Goal: Find specific page/section: Find specific page/section

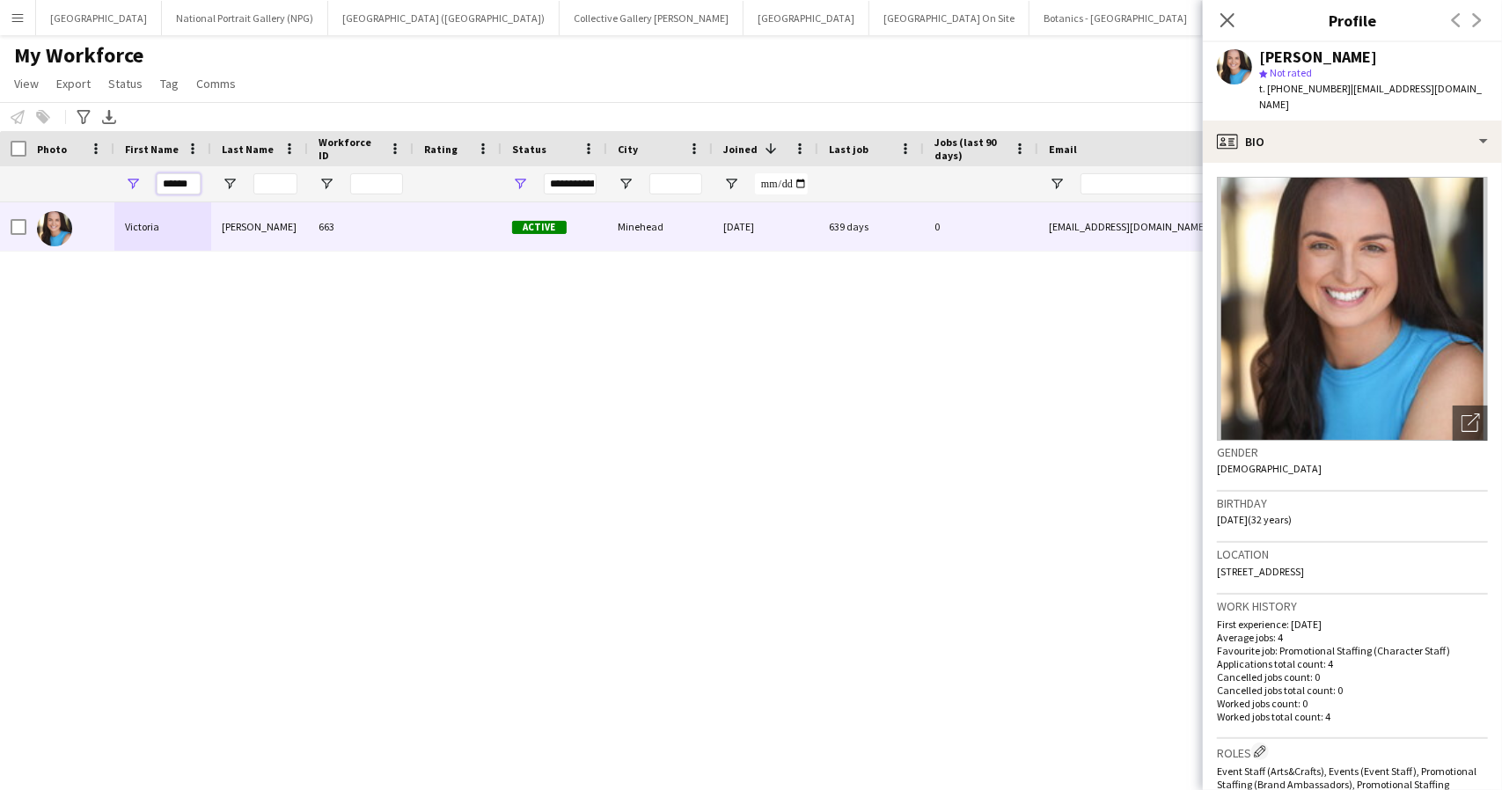
click at [176, 181] on input "******" at bounding box center [179, 183] width 44 height 21
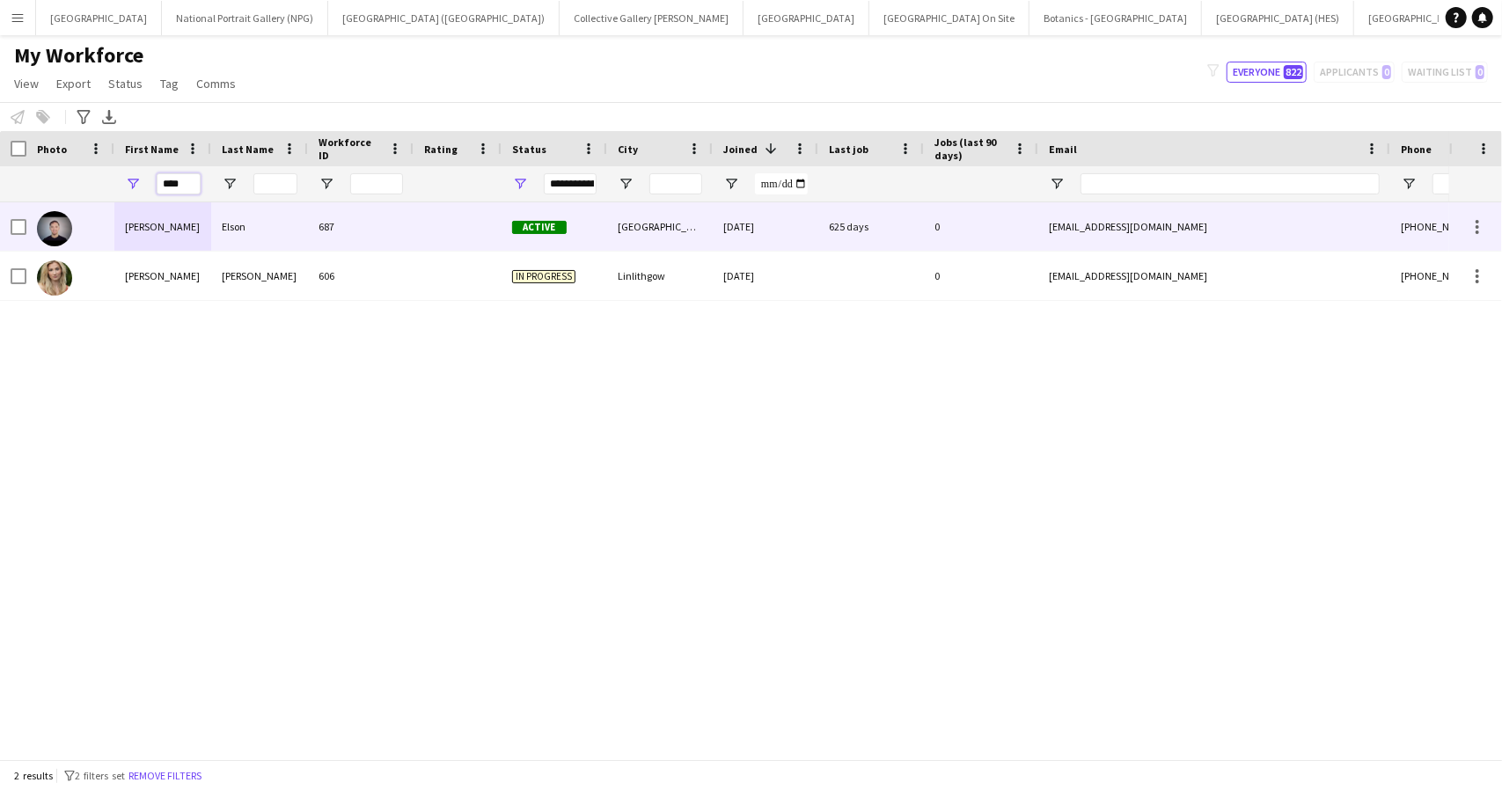
type input "****"
click at [180, 228] on div "[PERSON_NAME]" at bounding box center [162, 226] width 97 height 48
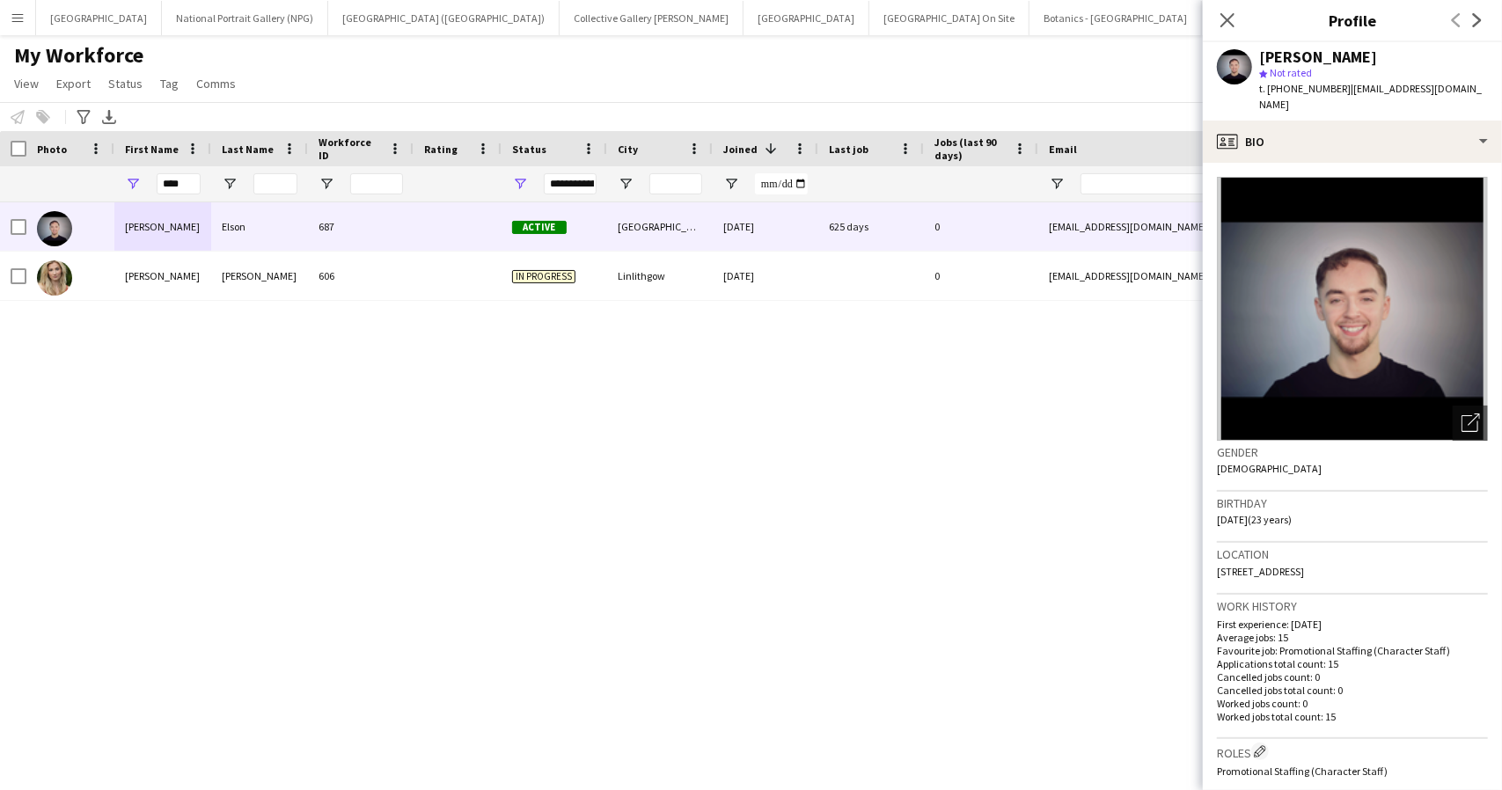
click at [1402, 163] on app-crew-profile-bio "Open photos pop-in Gender [DEMOGRAPHIC_DATA] Birthday [DEMOGRAPHIC_DATA] (23 ye…" at bounding box center [1352, 476] width 299 height 627
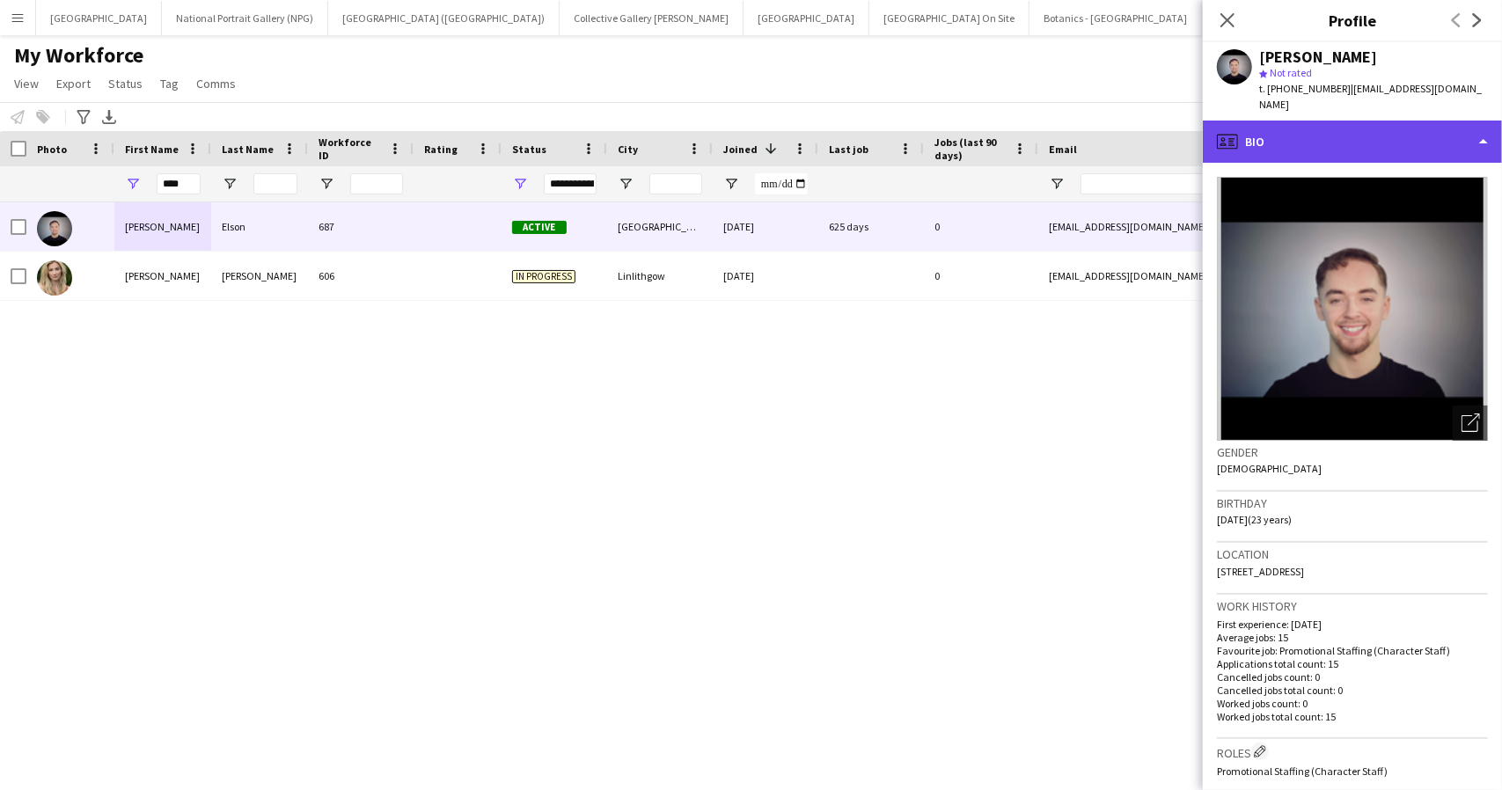
click at [1402, 135] on div "profile Bio" at bounding box center [1352, 142] width 299 height 42
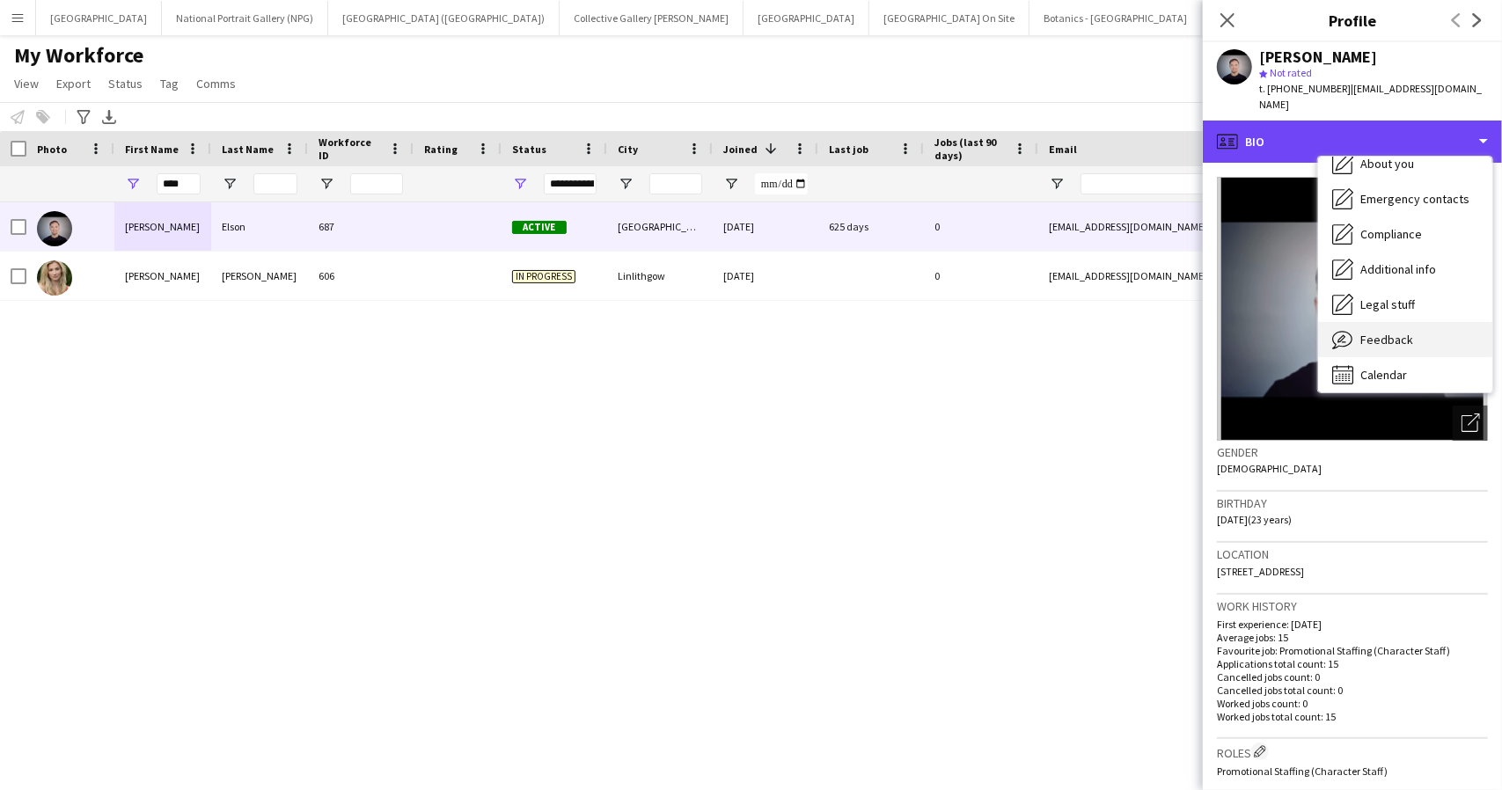
scroll to position [130, 0]
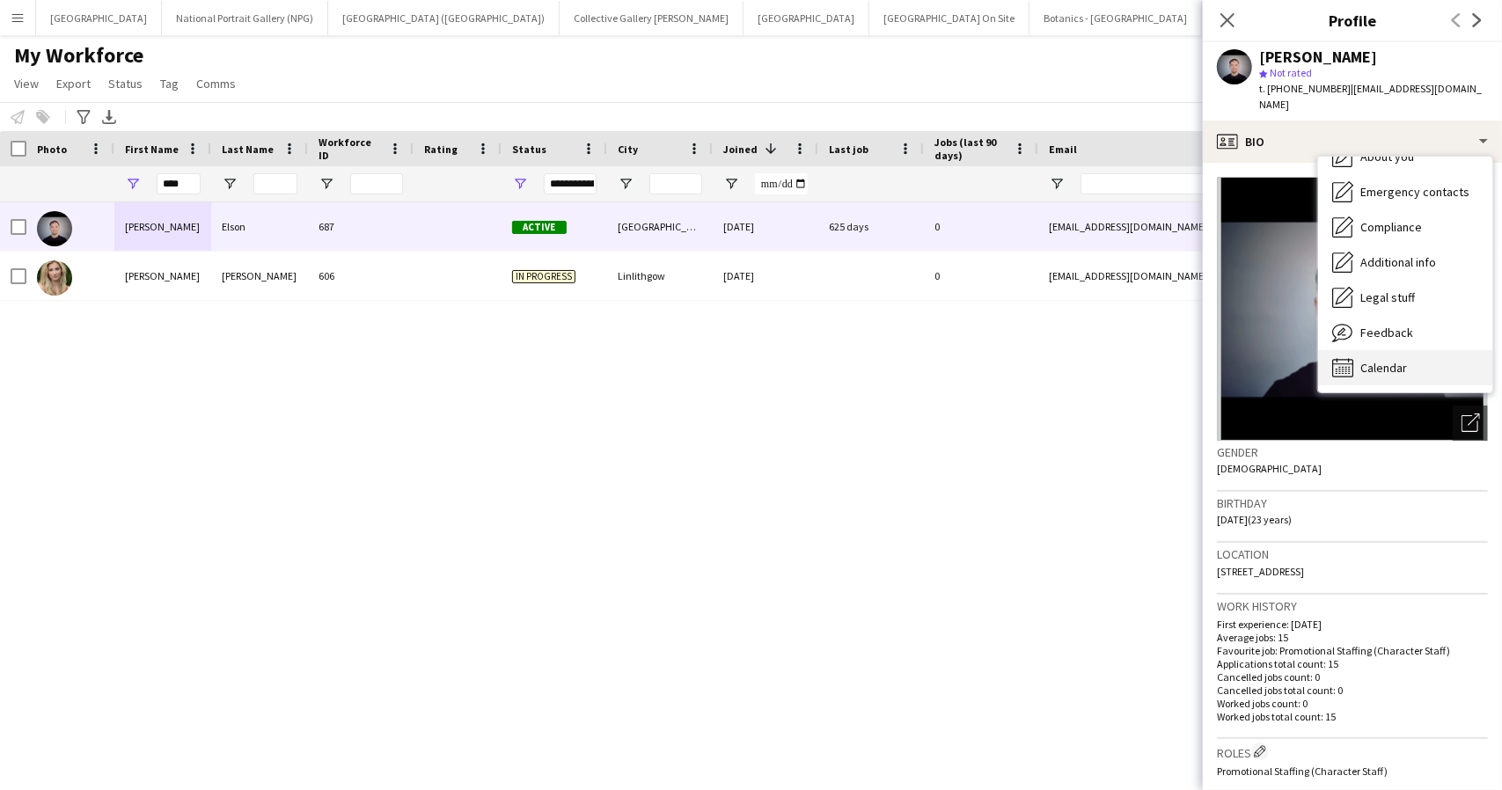
click at [1378, 360] on span "Calendar" at bounding box center [1383, 368] width 47 height 16
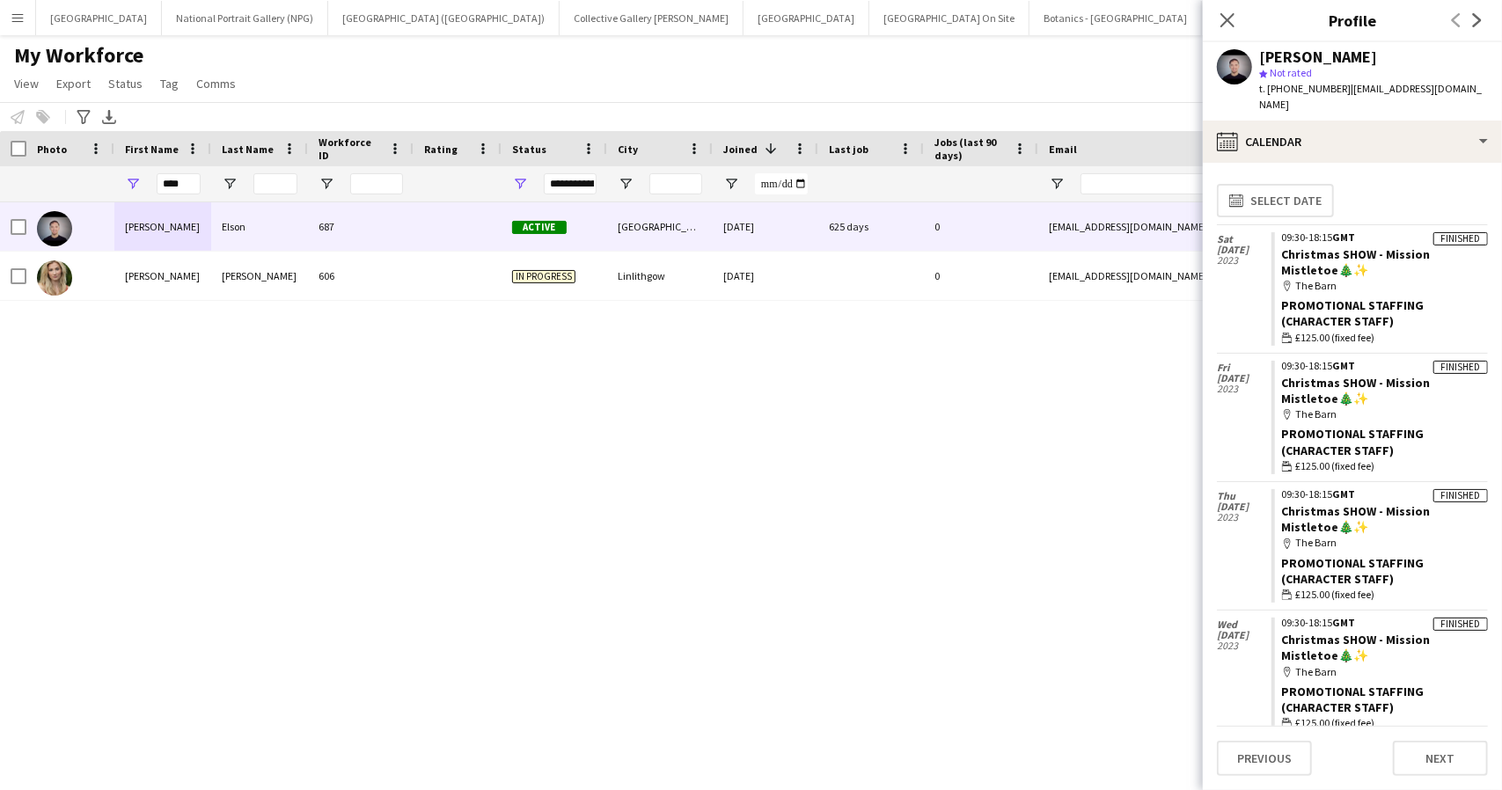
click at [99, 474] on div "[PERSON_NAME] 687 Active [GEOGRAPHIC_DATA] [DATE] 625 days 0 [EMAIL_ADDRESS][DO…" at bounding box center [724, 474] width 1449 height 544
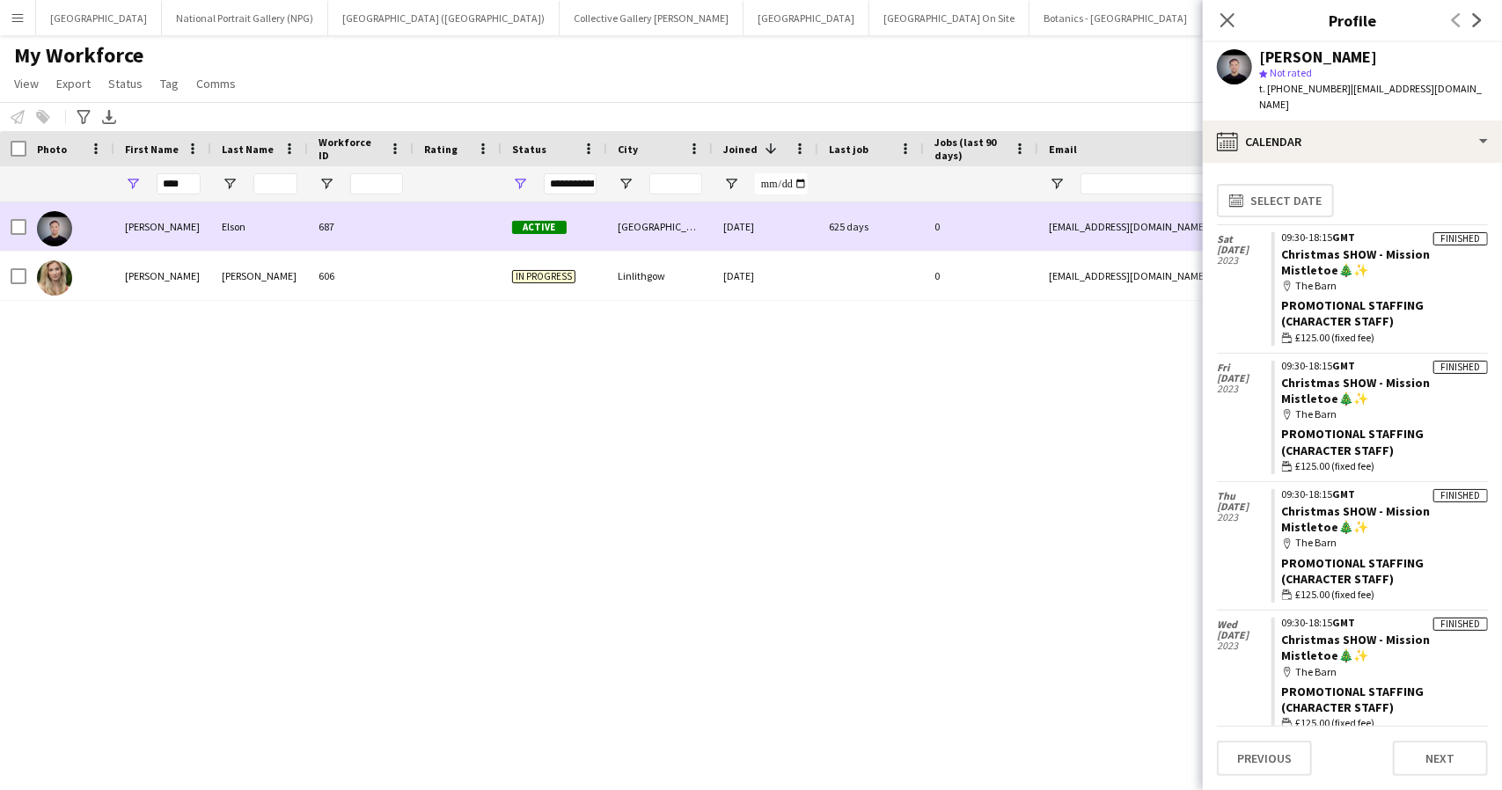
click at [303, 229] on div "Elson" at bounding box center [259, 226] width 97 height 48
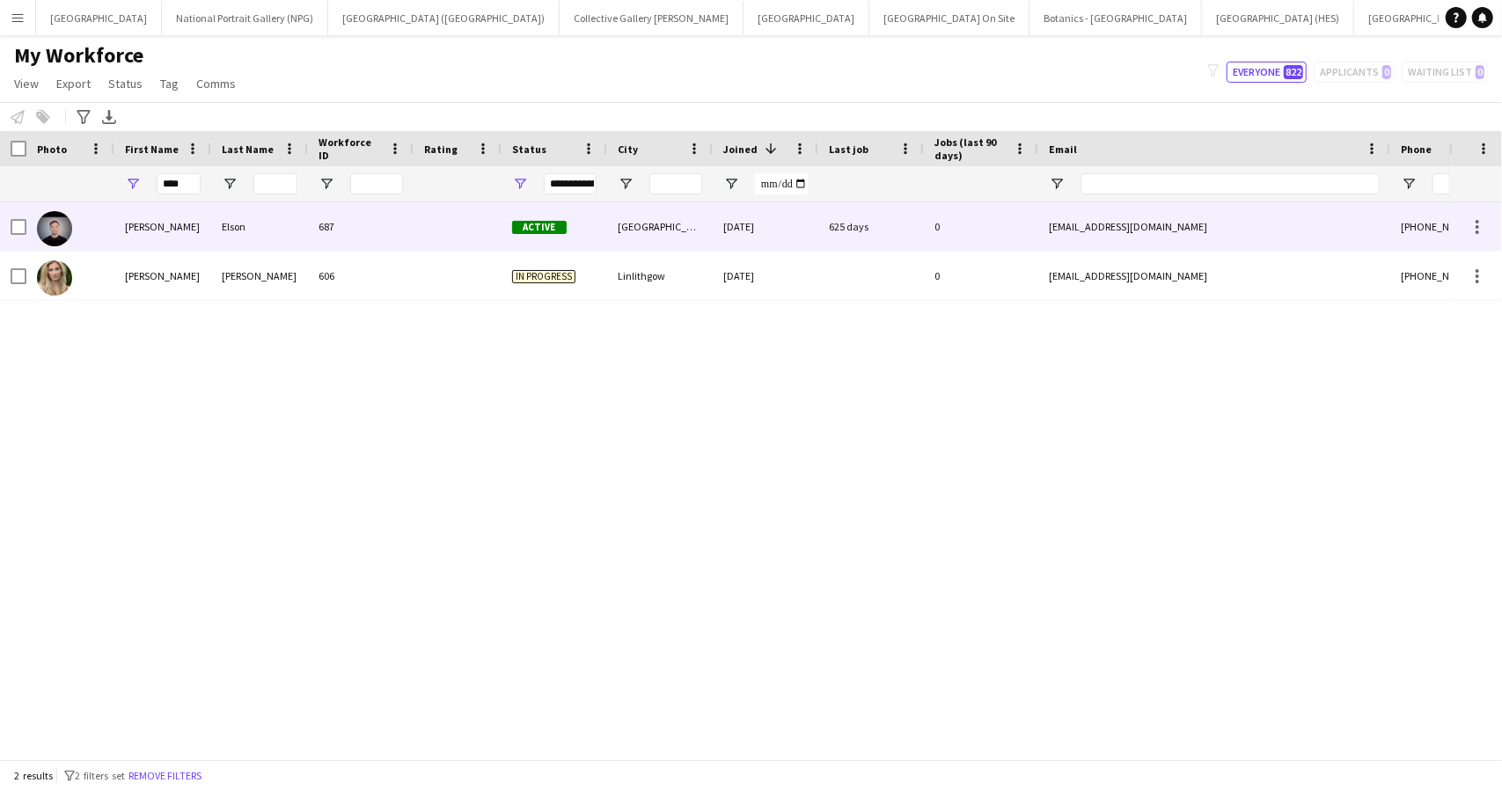
click at [303, 229] on div "Elson" at bounding box center [259, 226] width 97 height 48
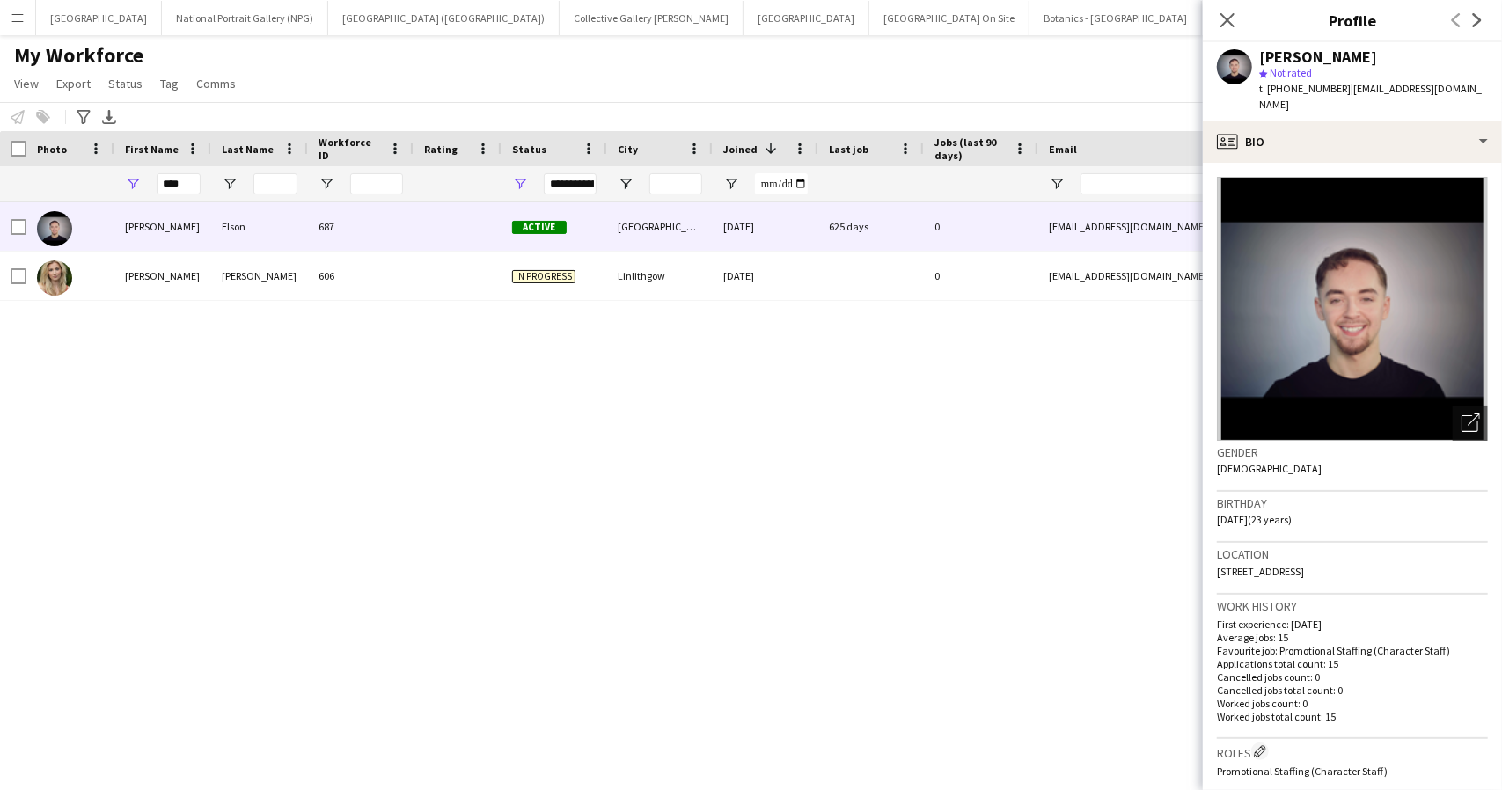
click at [1311, 290] on img at bounding box center [1352, 309] width 271 height 264
